Goal: Task Accomplishment & Management: Manage account settings

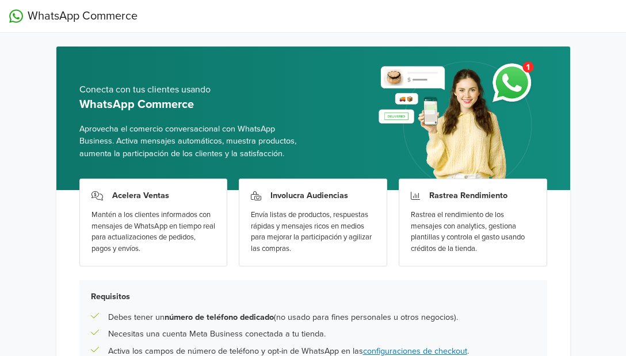
scroll to position [132, 0]
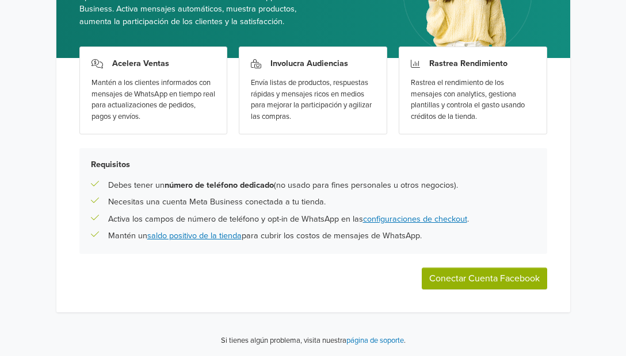
click at [486, 279] on button "Conectar Cuenta Facebook" at bounding box center [483, 279] width 125 height 22
drag, startPoint x: 425, startPoint y: 338, endPoint x: 378, endPoint y: 321, distance: 50.0
click at [378, 321] on div "Conecta con tus clientes usando WhatsApp Commerce Aprovecha el comercio convers…" at bounding box center [313, 135] width 532 height 442
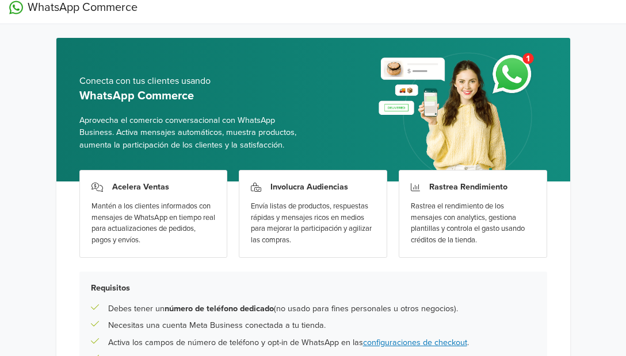
scroll to position [0, 0]
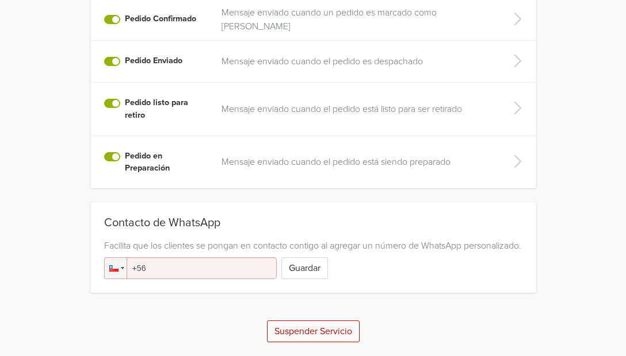
scroll to position [464, 0]
click at [198, 267] on input "+56" at bounding box center [190, 269] width 172 height 22
click at [241, 274] on input "+56" at bounding box center [190, 269] width 172 height 22
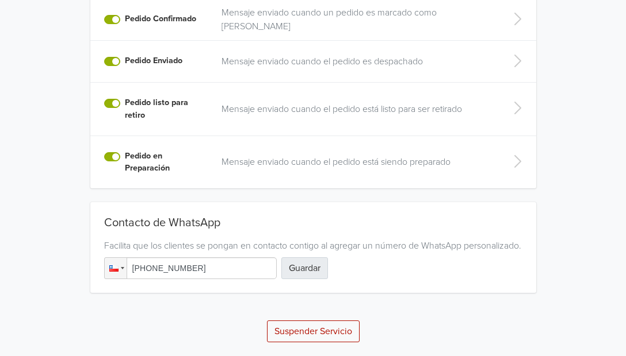
type input "[PHONE_NUMBER]"
click at [299, 263] on button "Guardar" at bounding box center [304, 269] width 47 height 22
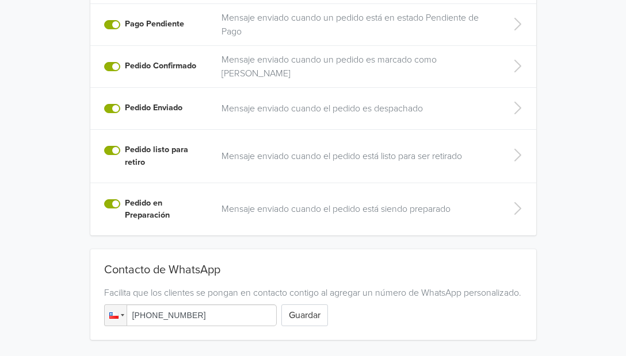
scroll to position [436, 0]
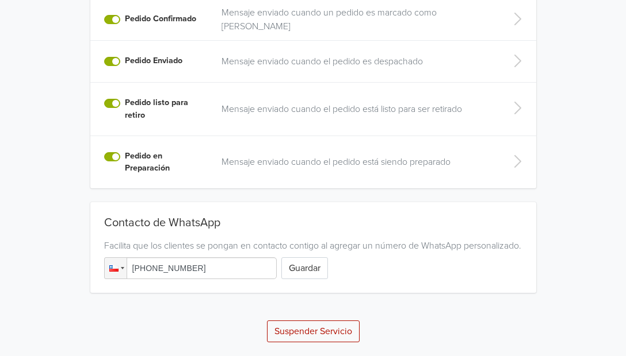
click at [308, 280] on div "Contacto de WhatsApp Facilita que los clientes se pongan en contacto contigo al…" at bounding box center [313, 247] width 446 height 91
click at [309, 269] on button "Guardar" at bounding box center [304, 269] width 47 height 22
